Goal: Task Accomplishment & Management: Manage account settings

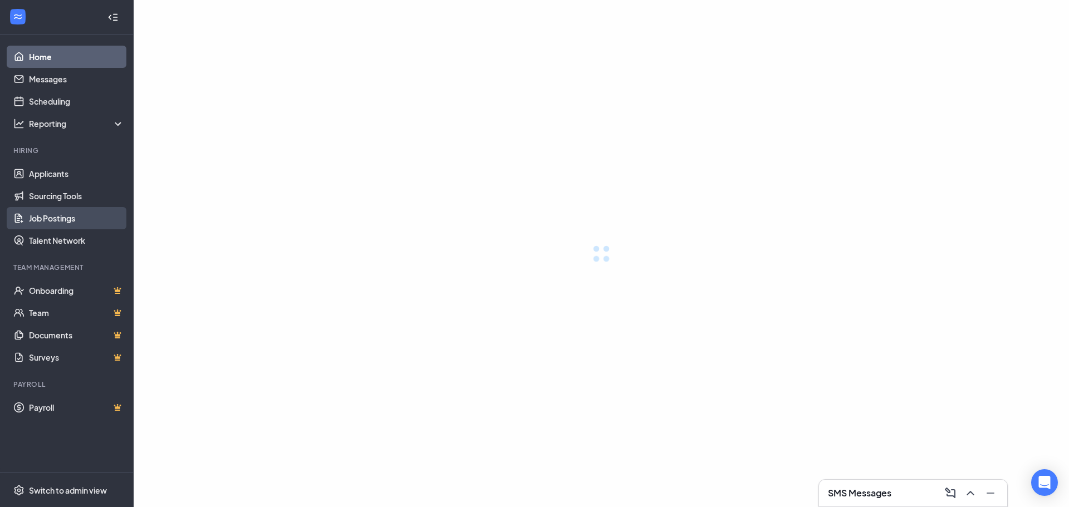
click at [70, 218] on link "Job Postings" at bounding box center [76, 218] width 95 height 22
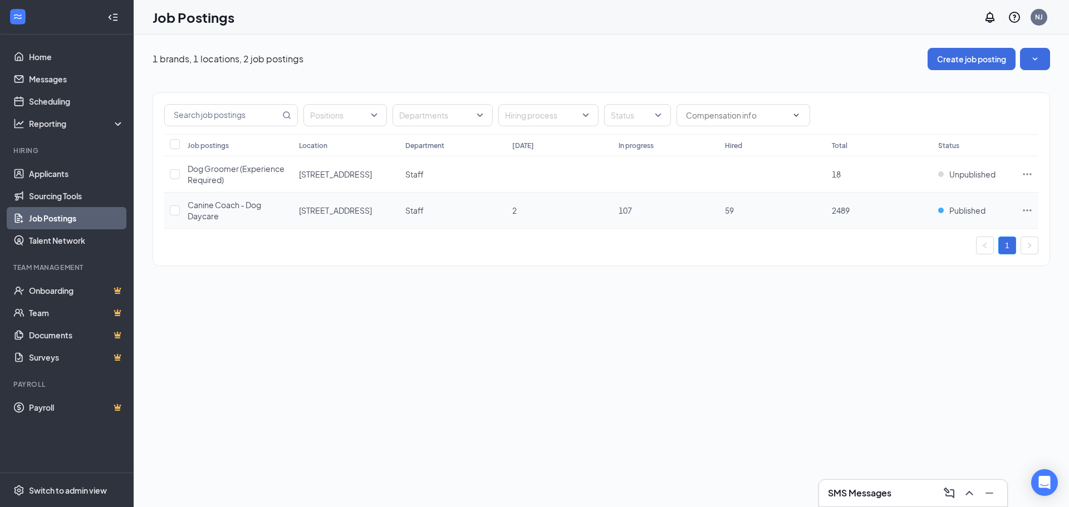
click at [230, 207] on span "Canine Coach - Dog Daycare" at bounding box center [224, 210] width 73 height 21
click at [1030, 209] on icon "Ellipses" at bounding box center [1026, 210] width 11 height 11
click at [902, 309] on span "Link to job posting" at bounding box center [906, 306] width 65 height 10
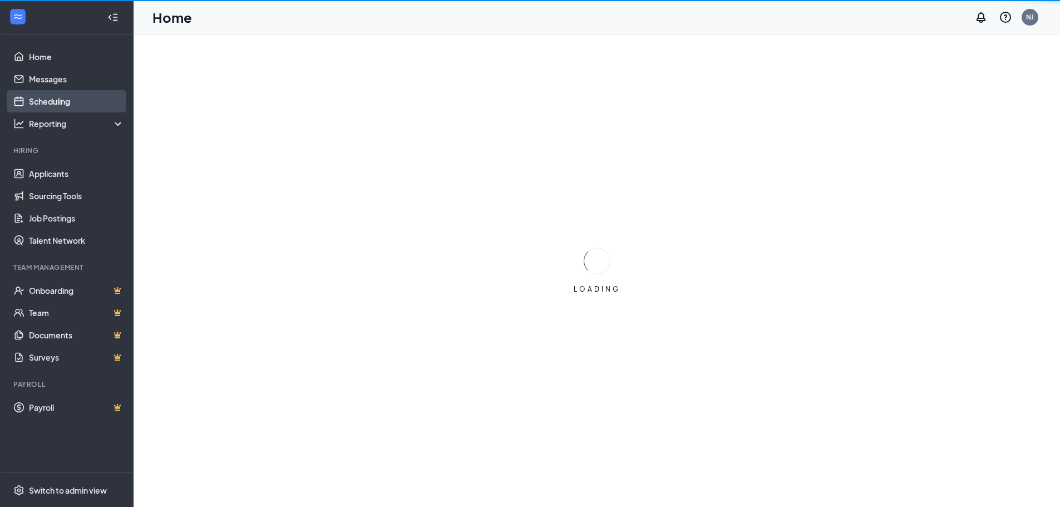
click at [29, 95] on link "Scheduling" at bounding box center [76, 101] width 95 height 22
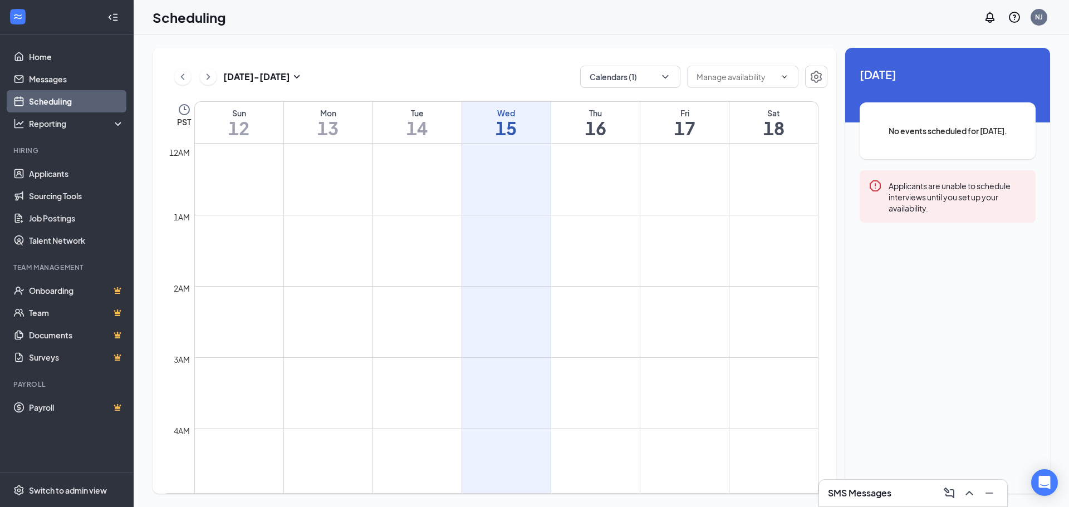
scroll to position [547, 0]
click at [663, 78] on icon "ChevronDown" at bounding box center [665, 76] width 11 height 11
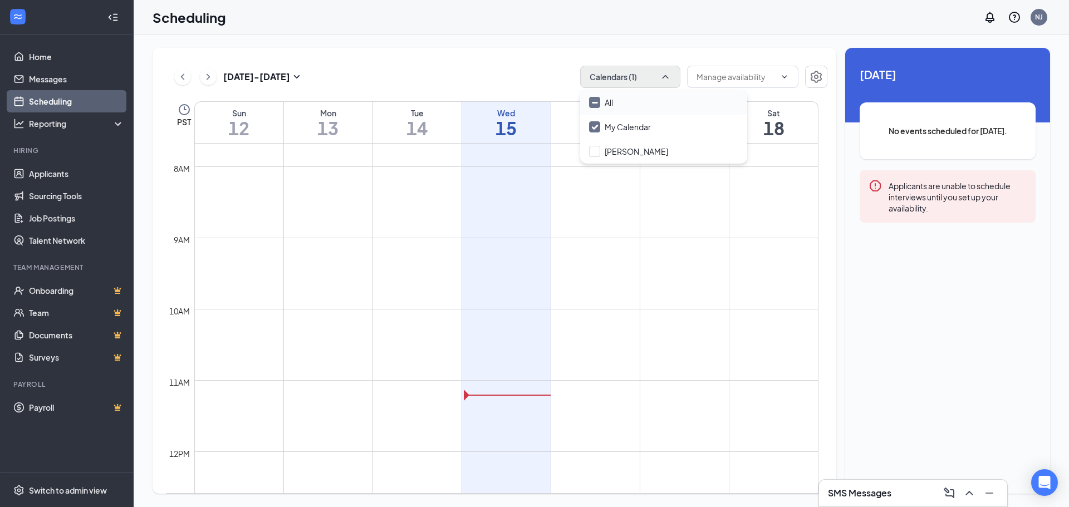
click at [632, 99] on div "All" at bounding box center [663, 102] width 167 height 24
checkbox input "true"
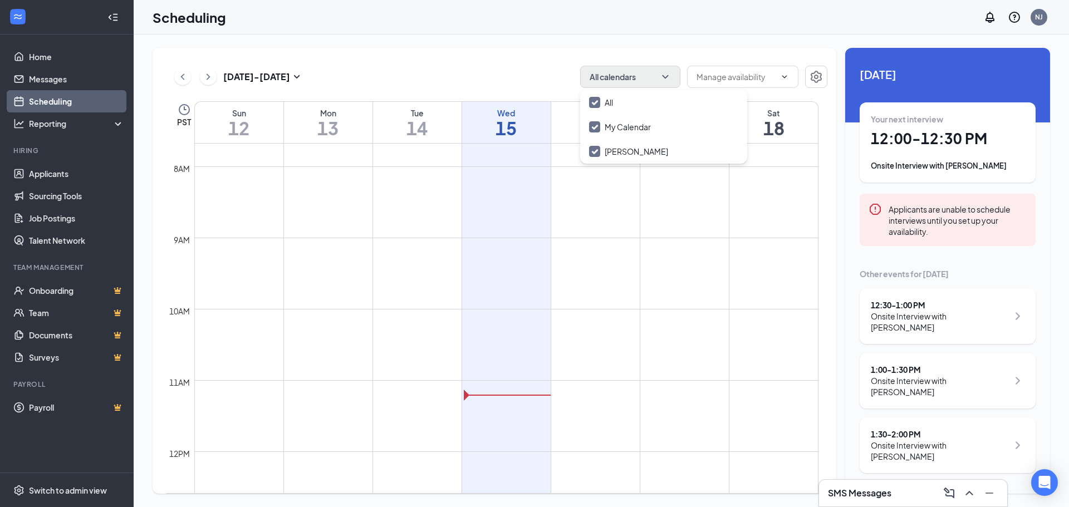
click at [534, 76] on div "[DATE] - [DATE] All calendars" at bounding box center [496, 77] width 661 height 22
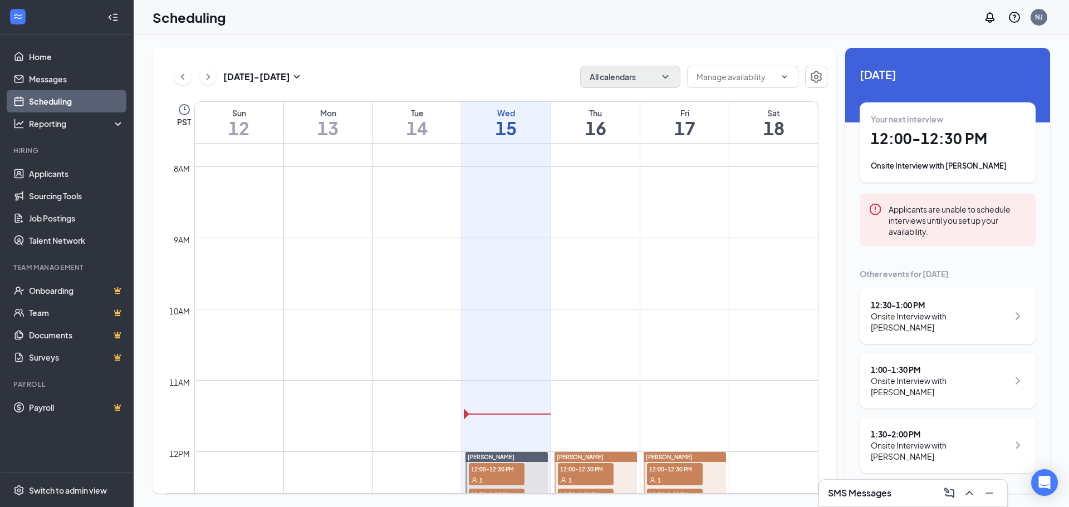
scroll to position [714, 0]
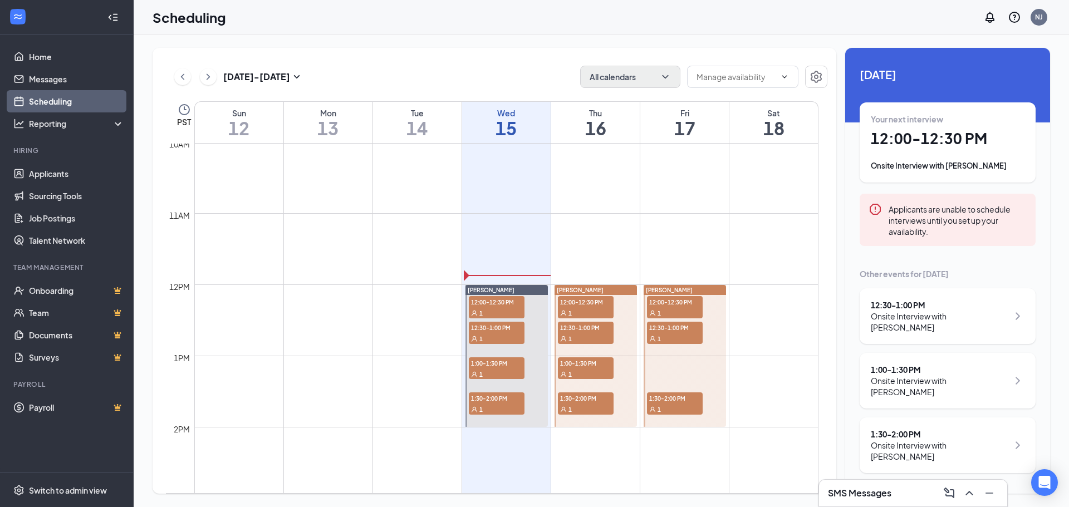
click at [397, 57] on div "[DATE] - [DATE] All calendars PST Sun 12 Mon 13 Tue 14 Wed 15 Thu 16 Fri 17 Sat…" at bounding box center [495, 271] width 684 height 446
click at [491, 63] on div "[DATE] - [DATE] All calendars PST Sun 12 Mon 13 Tue 14 Wed 15 Thu 16 Fri 17 Sat…" at bounding box center [495, 271] width 684 height 446
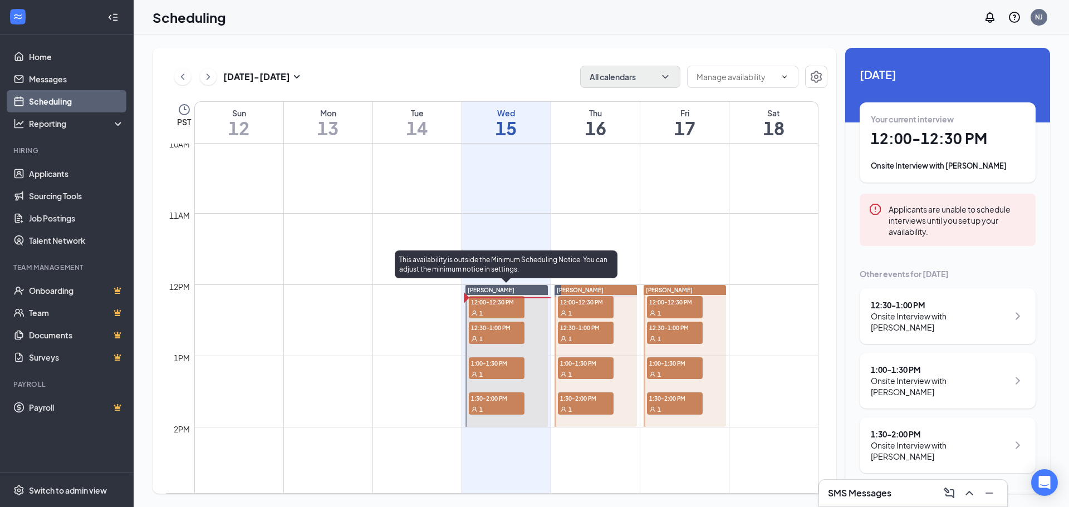
click at [494, 330] on span "12:30-1:00 PM" at bounding box center [497, 327] width 56 height 11
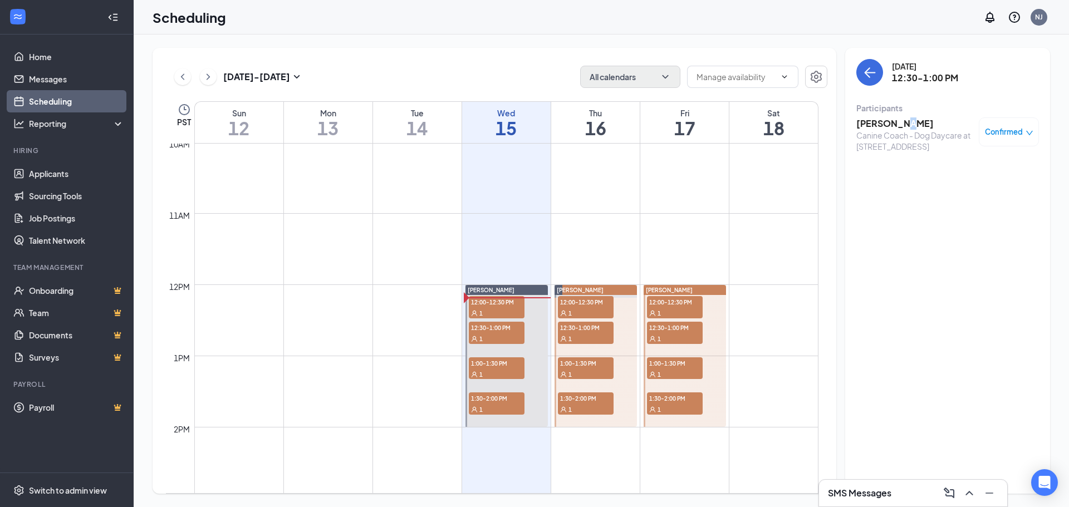
click at [901, 124] on h3 "[PERSON_NAME]" at bounding box center [914, 123] width 117 height 12
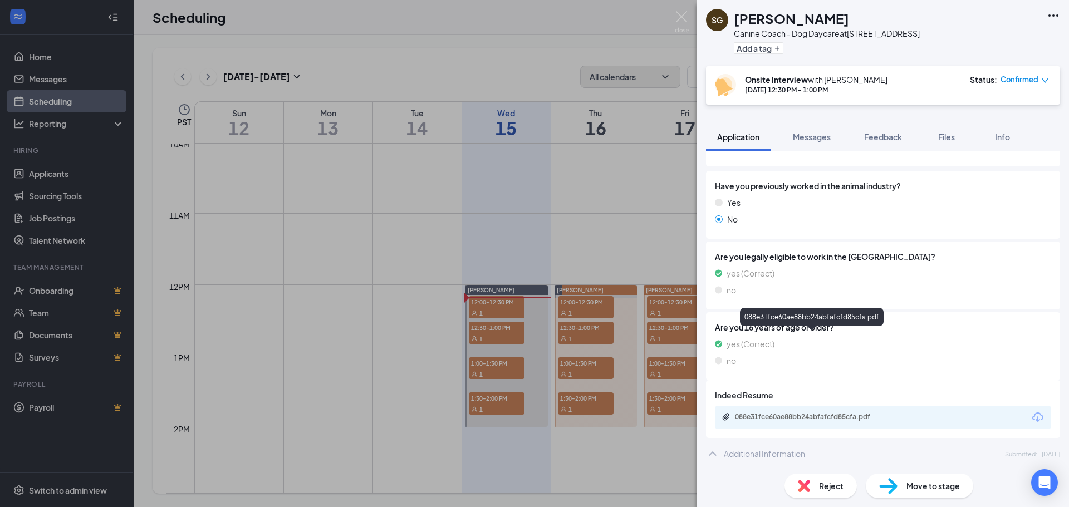
scroll to position [223, 0]
click at [810, 337] on div "Phone [PHONE_NUMBER] Email [EMAIL_ADDRESS][DOMAIN_NAME] Applied date [DATE] Sou…" at bounding box center [883, 249] width 354 height 387
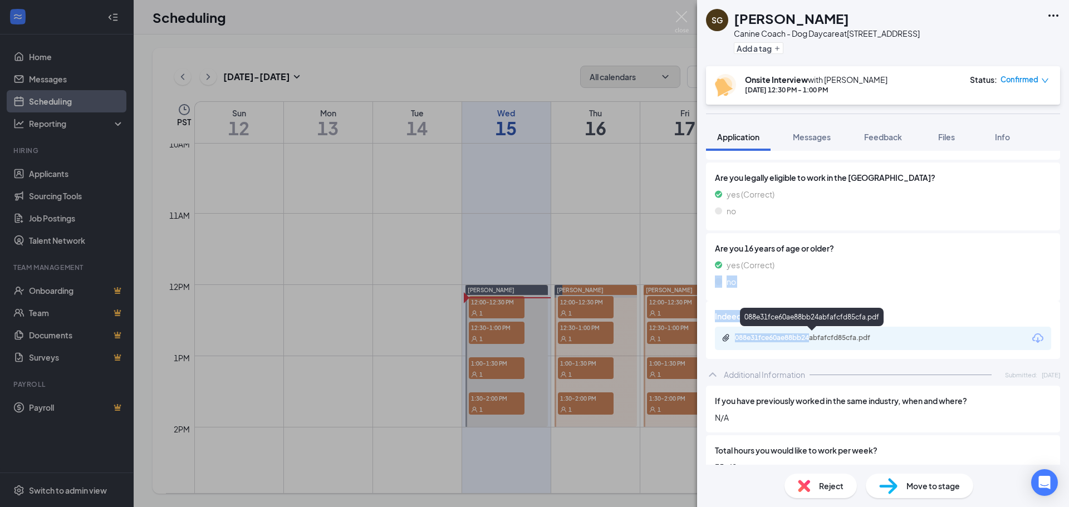
click at [846, 340] on div "088e31fce60ae88bb24abfafcfd85cfa.pdf" at bounding box center [813, 337] width 156 height 9
